Goal: Task Accomplishment & Management: Manage account settings

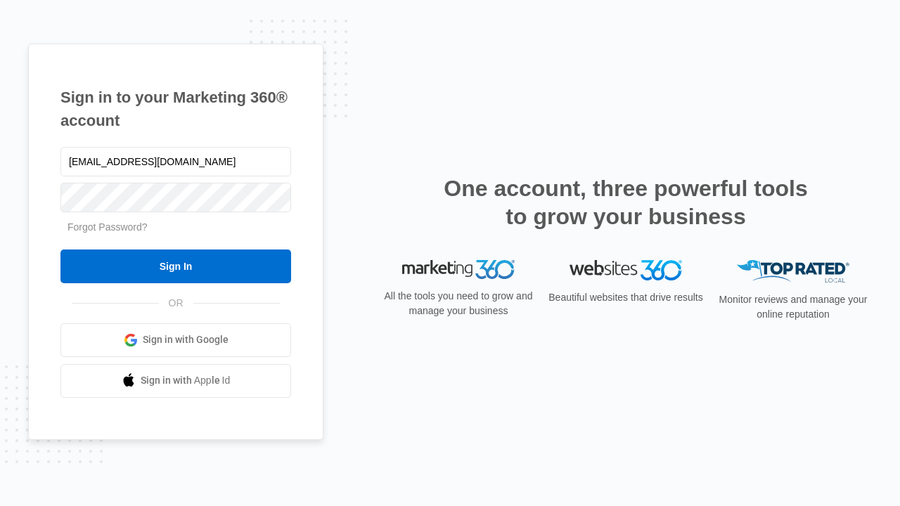
type input "[EMAIL_ADDRESS][DOMAIN_NAME]"
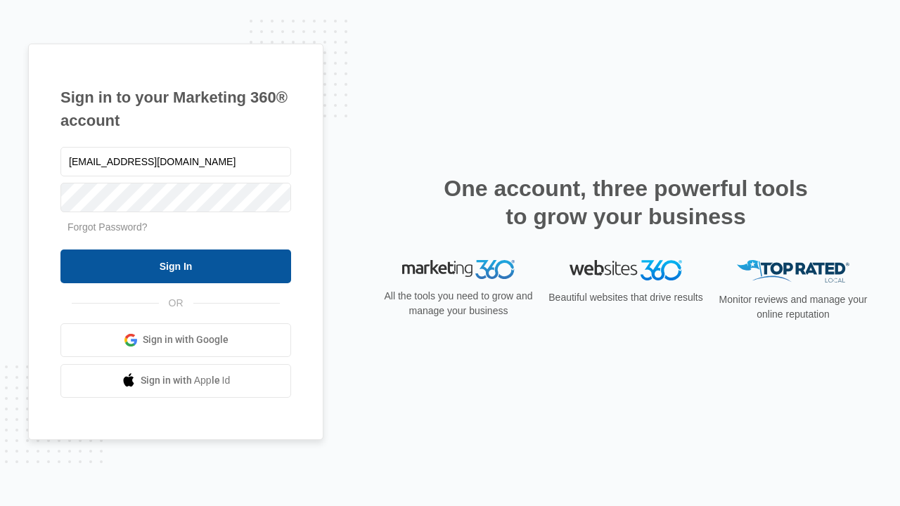
click at [176, 266] on input "Sign In" at bounding box center [175, 267] width 231 height 34
